Goal: Task Accomplishment & Management: Complete application form

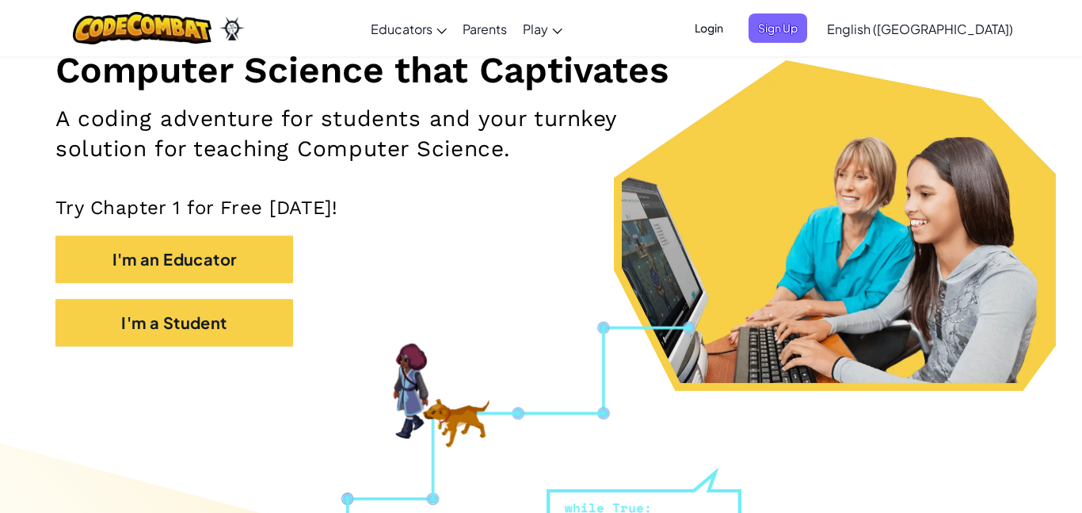
scroll to position [209, 0]
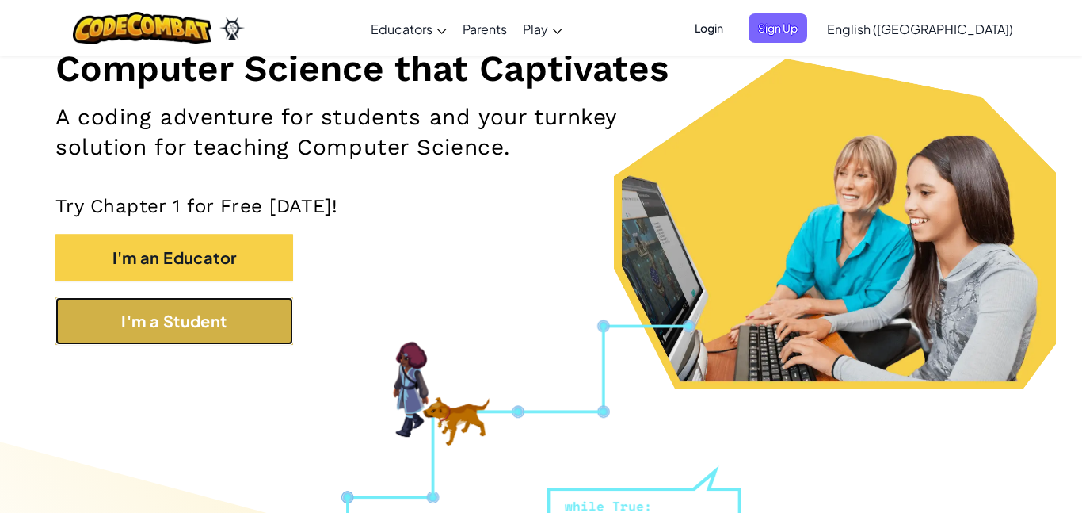
click at [273, 321] on button "I'm a Student" at bounding box center [174, 321] width 238 height 48
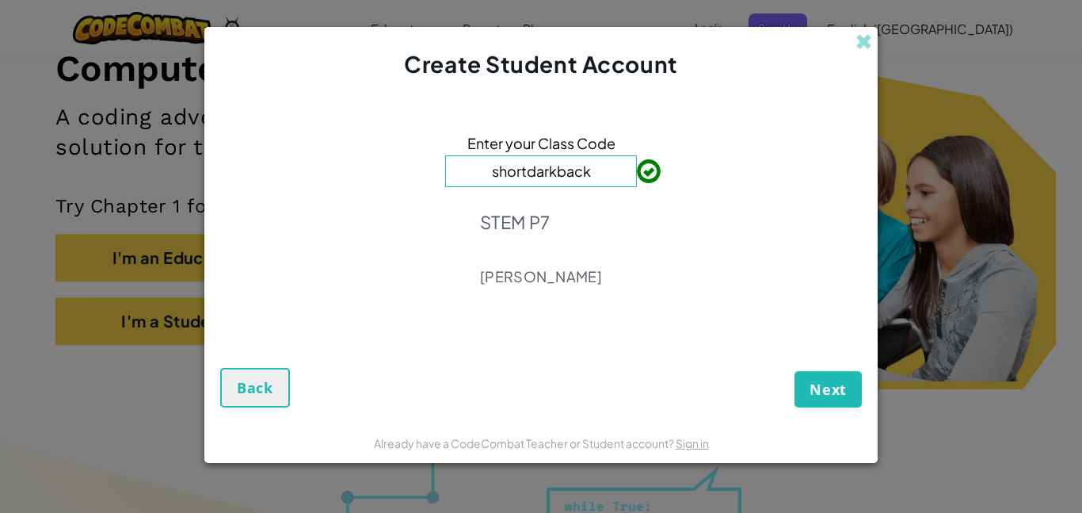
type input "shortdarkback"
click at [852, 393] on button "Next" at bounding box center [828, 389] width 67 height 36
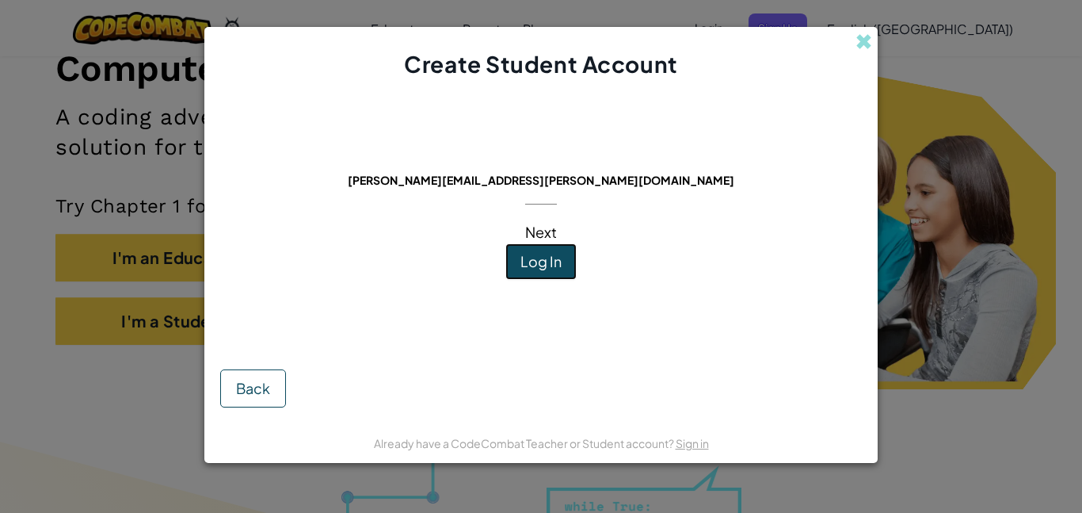
click at [558, 263] on span "Log In" at bounding box center [540, 261] width 41 height 18
